Goal: Share content

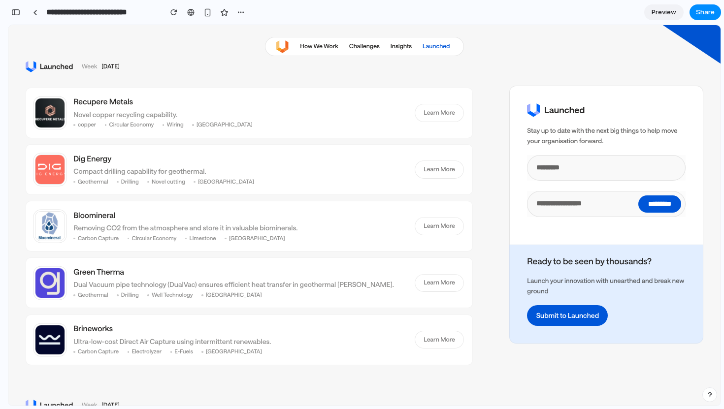
scroll to position [504, 0]
click at [103, 102] on h3 "Recupere Metals" at bounding box center [239, 102] width 333 height 11
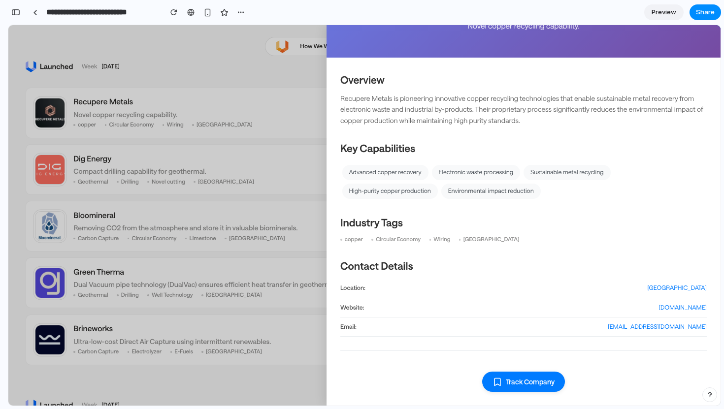
scroll to position [0, 0]
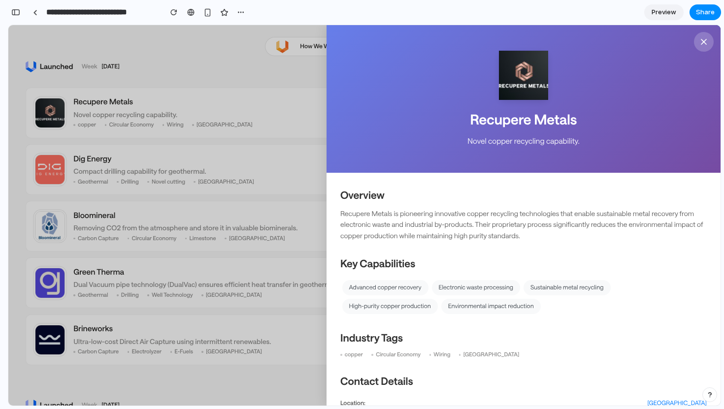
click at [246, 77] on div "Recupere Metals Novel copper recycling capability. Overview Recupere Metals is …" at bounding box center [364, 215] width 712 height 381
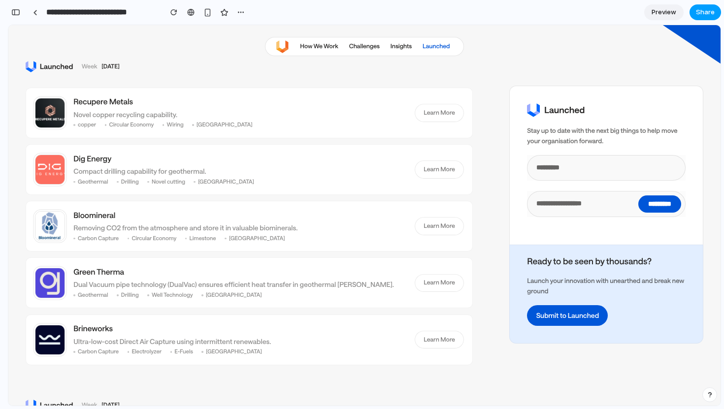
click at [709, 16] on span "Share" at bounding box center [705, 12] width 19 height 10
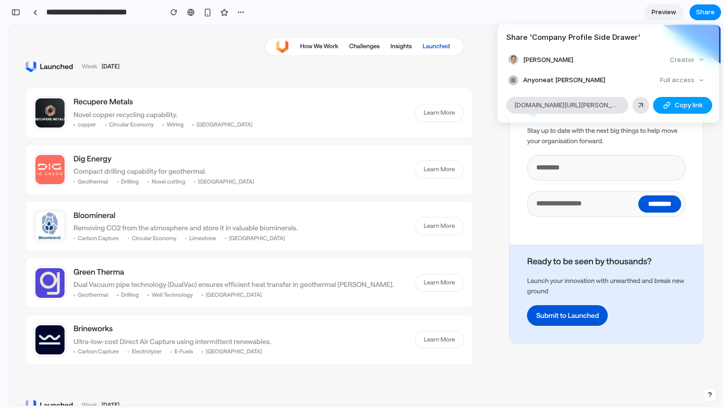
click at [674, 102] on button "Copy link" at bounding box center [682, 105] width 59 height 17
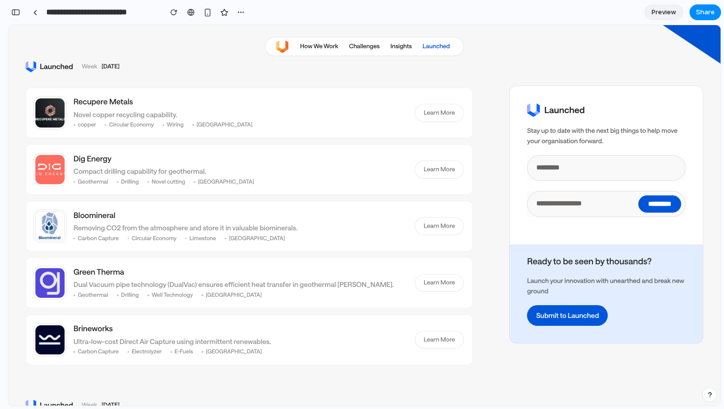
click at [102, 103] on div "Share ' Company Profile Side Drawer ' [PERSON_NAME] Creator Anyone at [PERSON_N…" at bounding box center [362, 204] width 724 height 409
click at [102, 102] on h3 "Recupere Metals" at bounding box center [239, 102] width 333 height 11
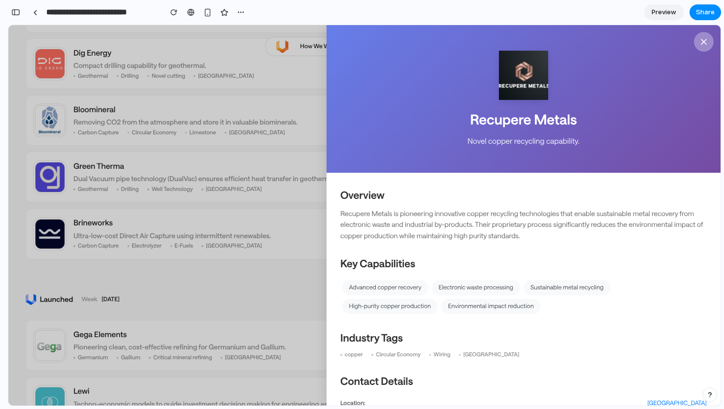
click at [699, 41] on icon at bounding box center [704, 42] width 10 height 10
